Goal: Information Seeking & Learning: Learn about a topic

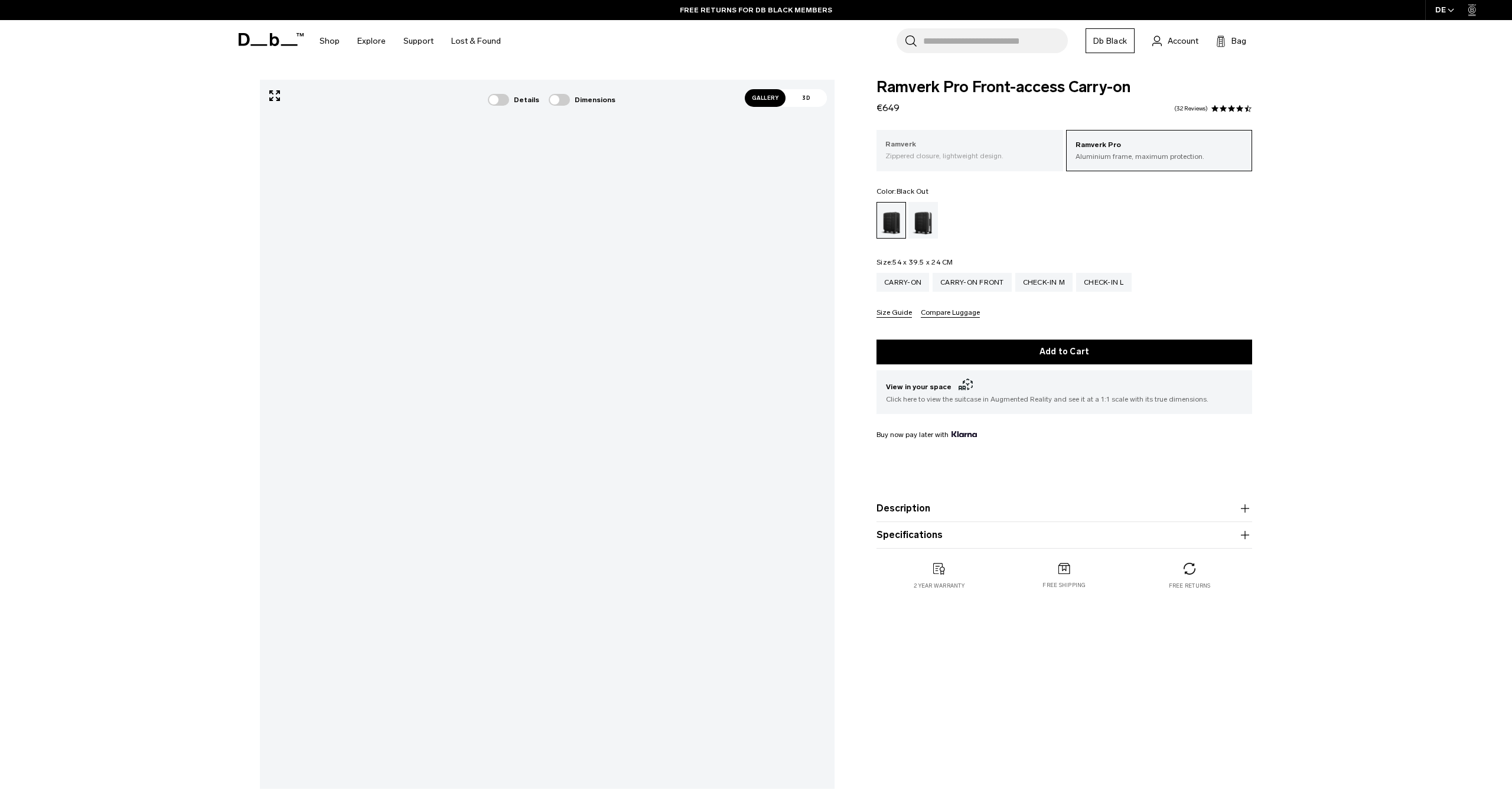
click at [1020, 152] on p "Zippered closure, lightweight design." at bounding box center [969, 156] width 169 height 10
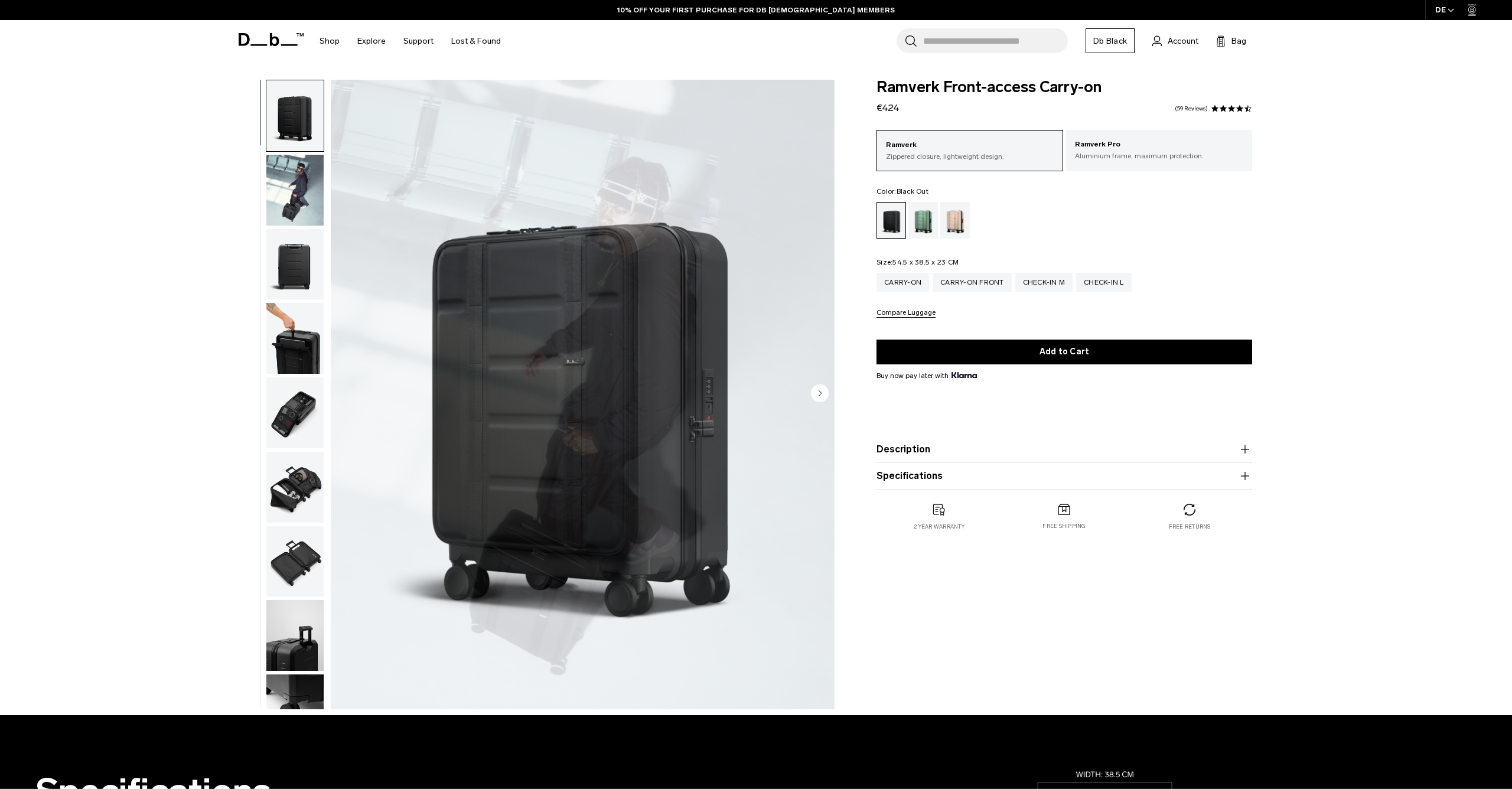
click at [566, 411] on img "1 / 11" at bounding box center [582, 393] width 504 height 629
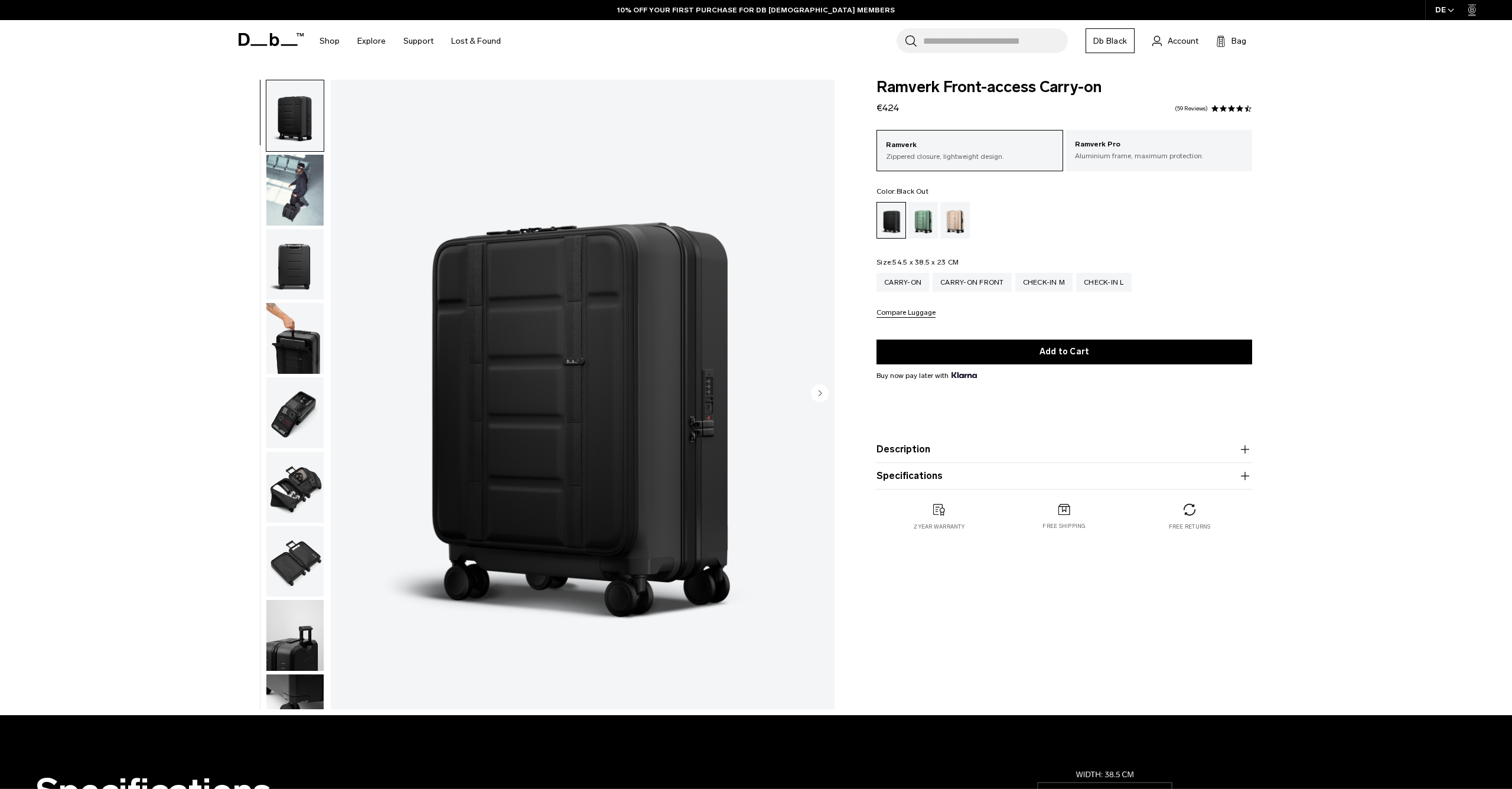
click at [285, 290] on img "button" at bounding box center [294, 264] width 57 height 71
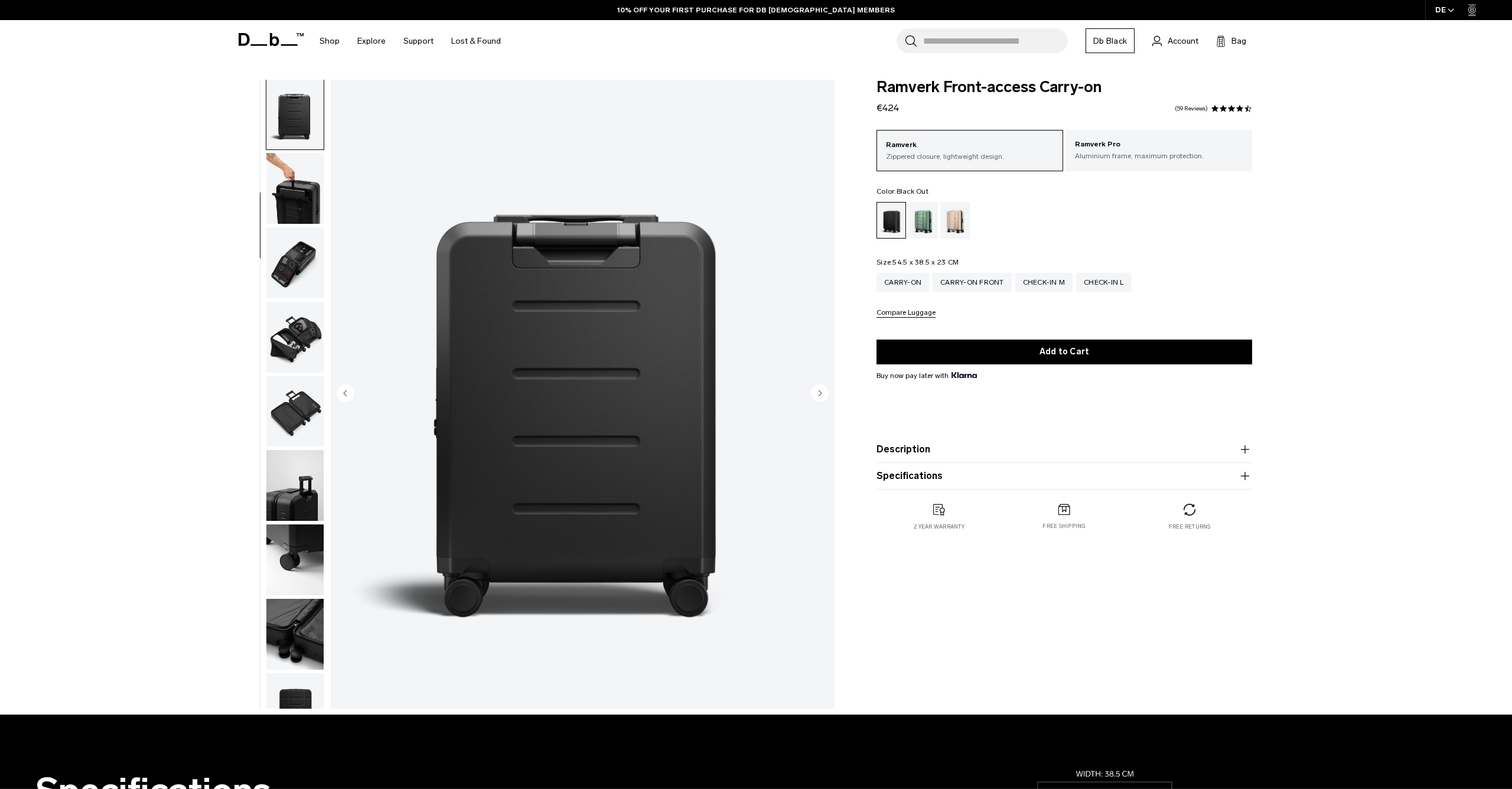
click at [285, 366] on img "button" at bounding box center [294, 337] width 57 height 71
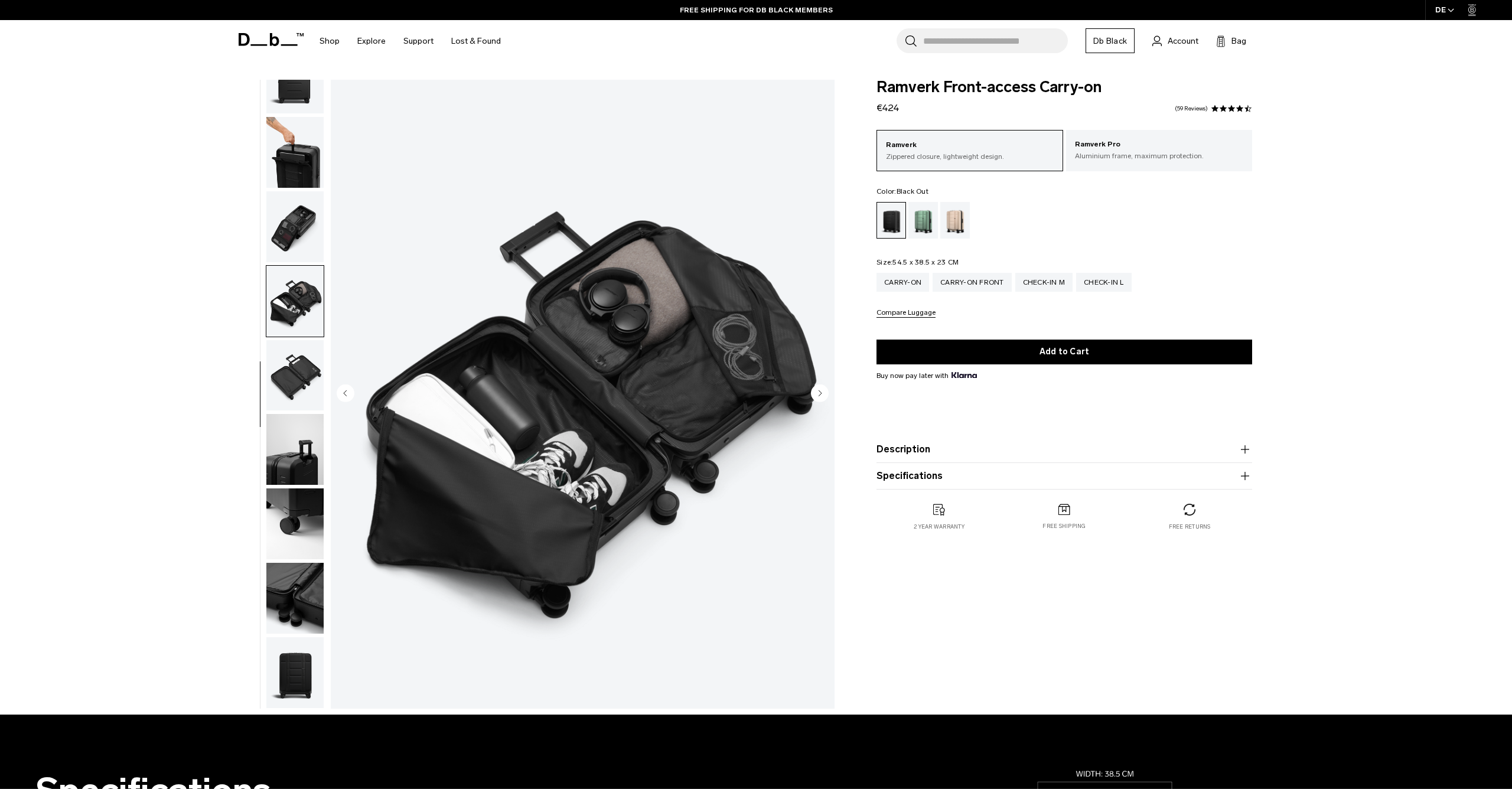
scroll to position [196, 0]
click at [298, 366] on img "button" at bounding box center [294, 375] width 57 height 71
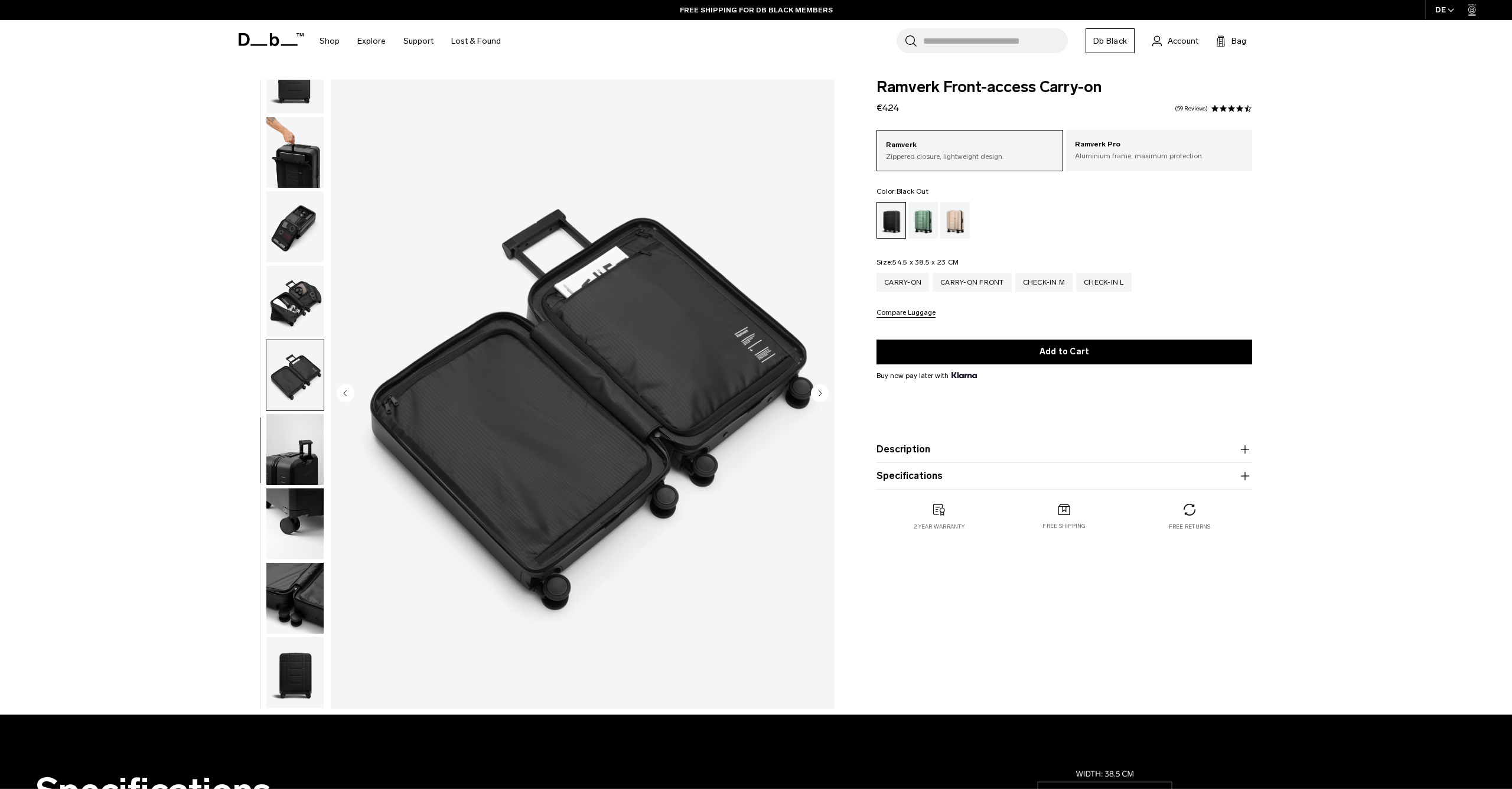
click at [291, 310] on img "button" at bounding box center [294, 301] width 57 height 71
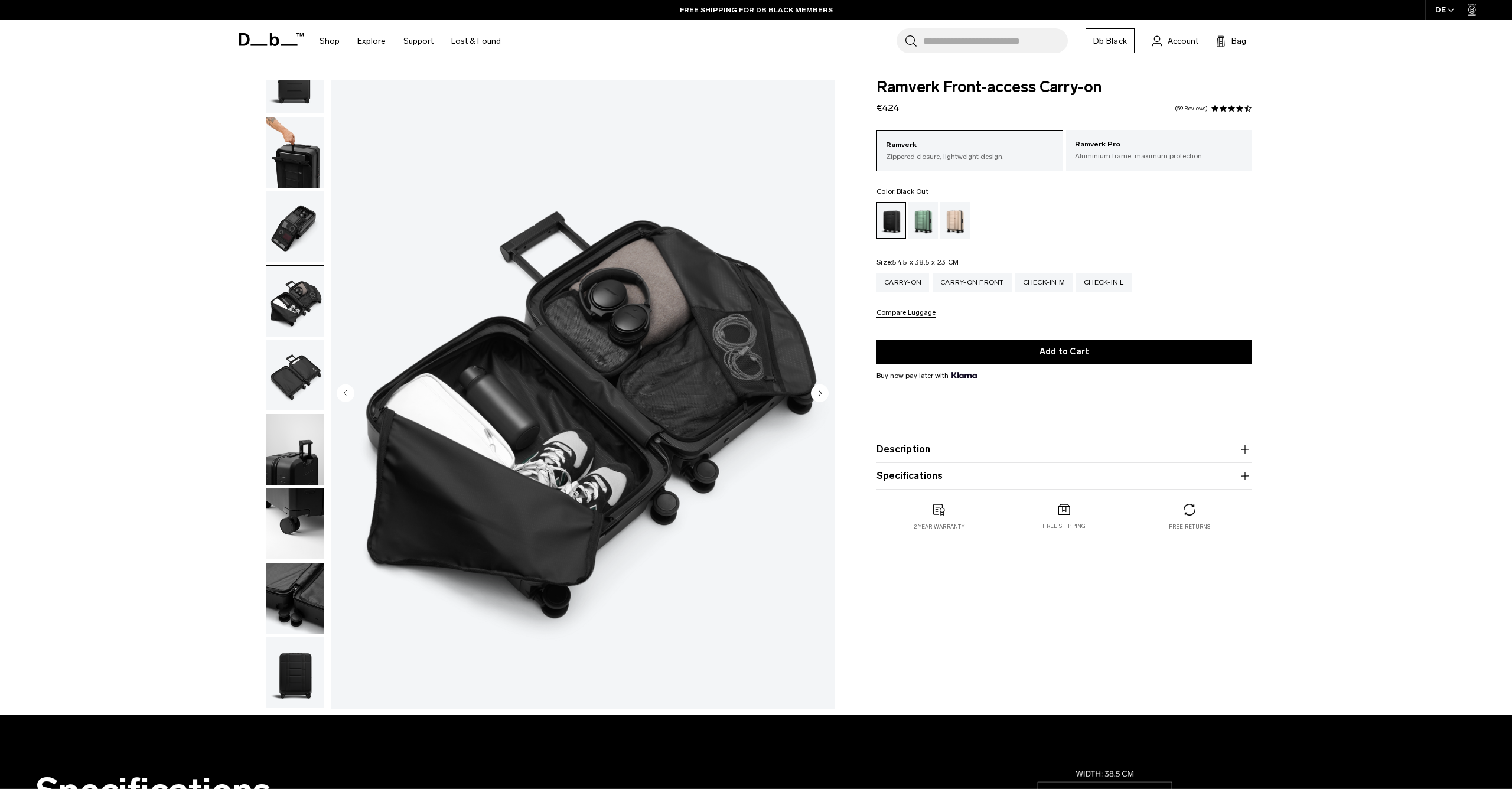
click at [303, 536] on img "button" at bounding box center [294, 524] width 57 height 71
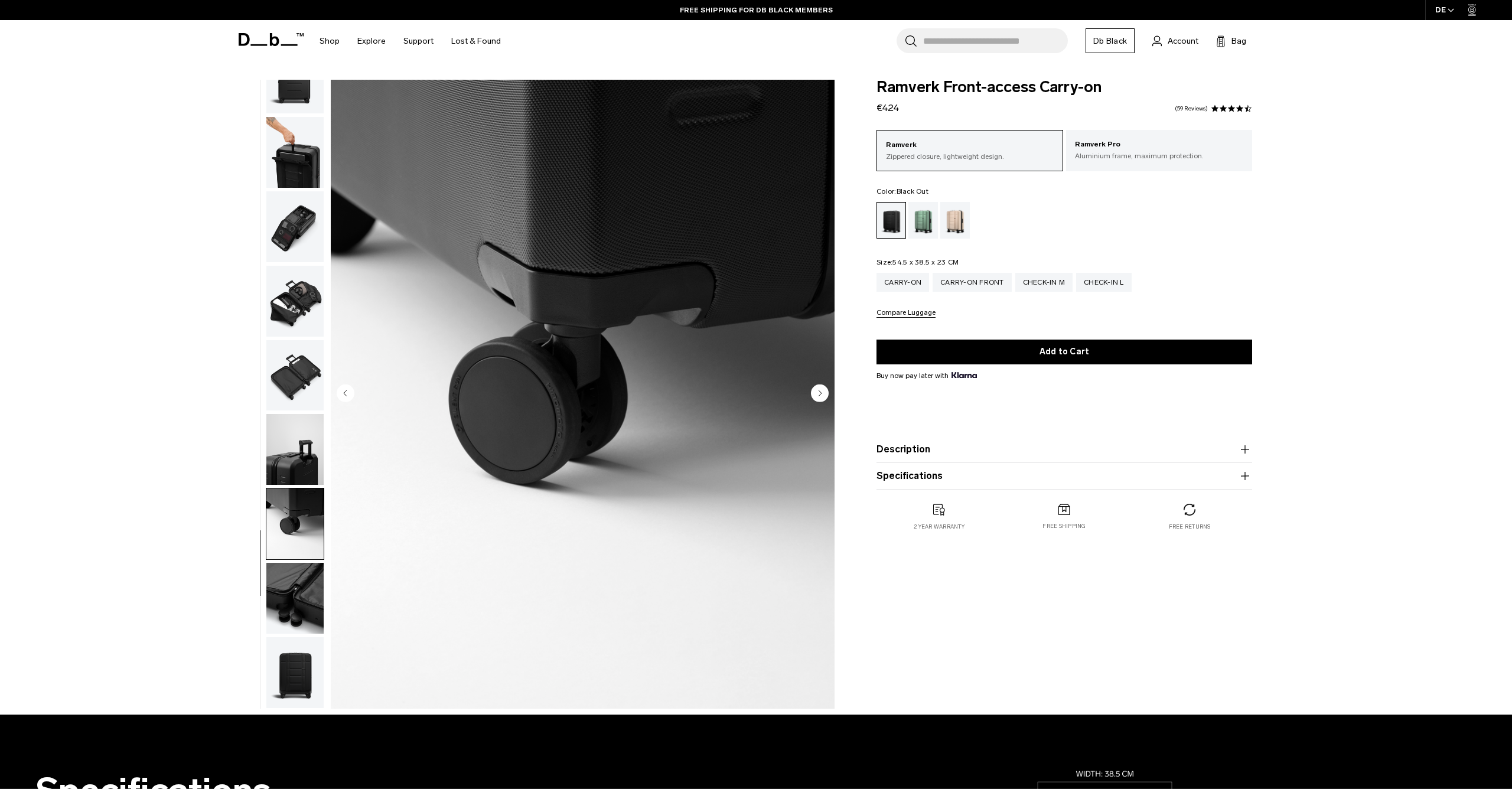
click at [288, 447] on img "button" at bounding box center [294, 449] width 57 height 71
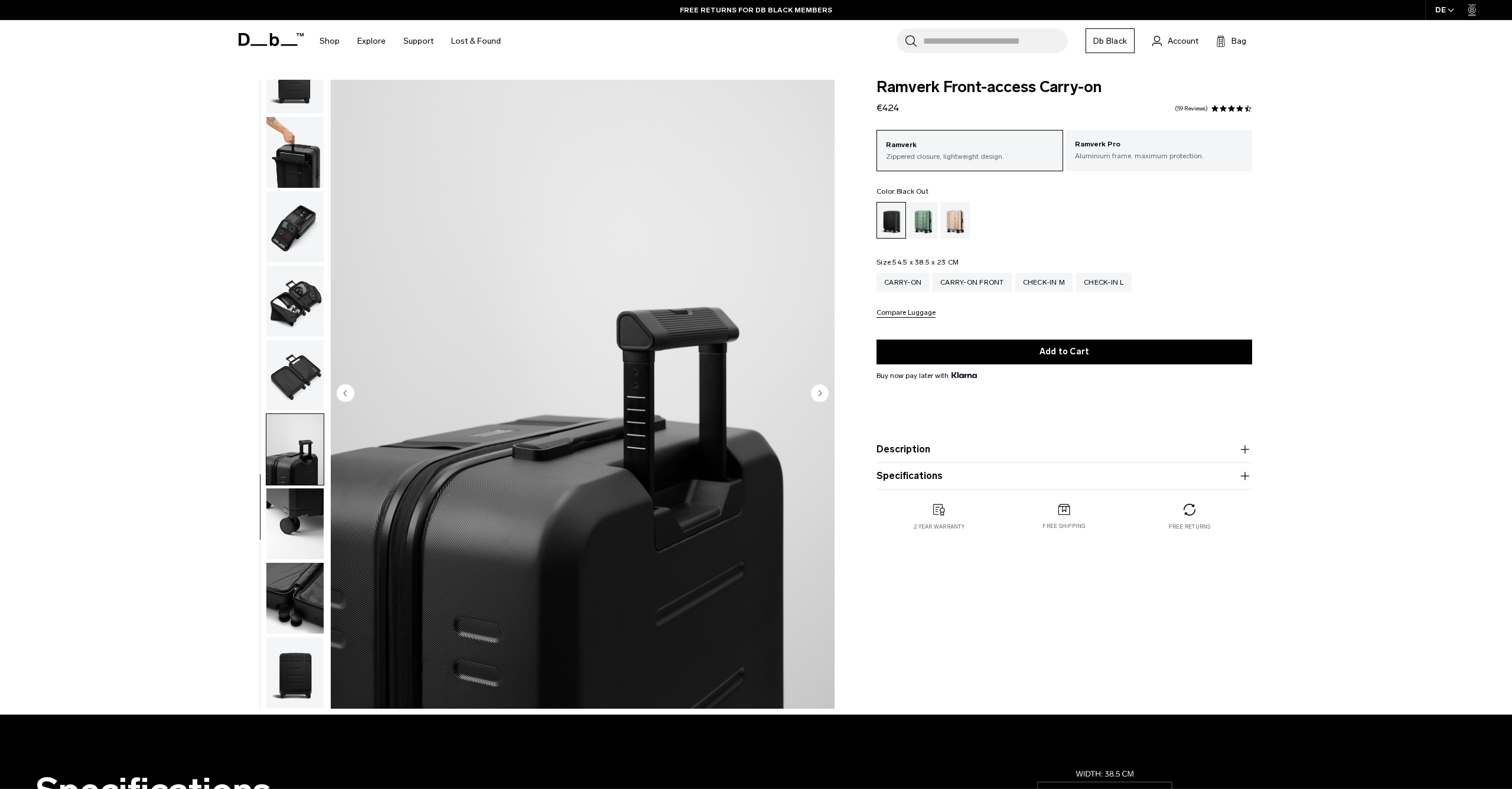
scroll to position [0, 0]
click at [1114, 148] on p "Ramverk Pro" at bounding box center [1158, 145] width 169 height 12
